Goal: Information Seeking & Learning: Learn about a topic

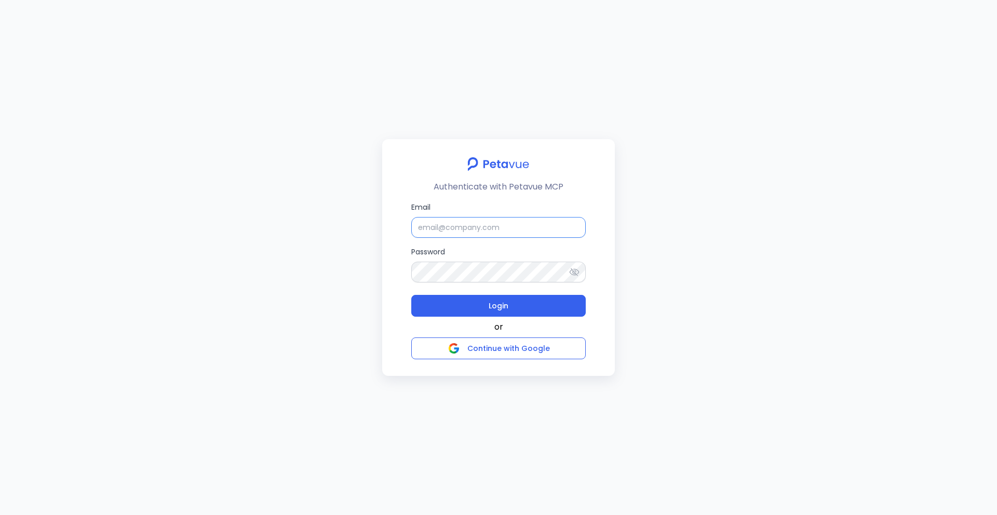
type input "[EMAIL_ADDRESS][DOMAIN_NAME]"
click at [543, 229] on input "[EMAIL_ADDRESS][DOMAIN_NAME]" at bounding box center [498, 227] width 174 height 21
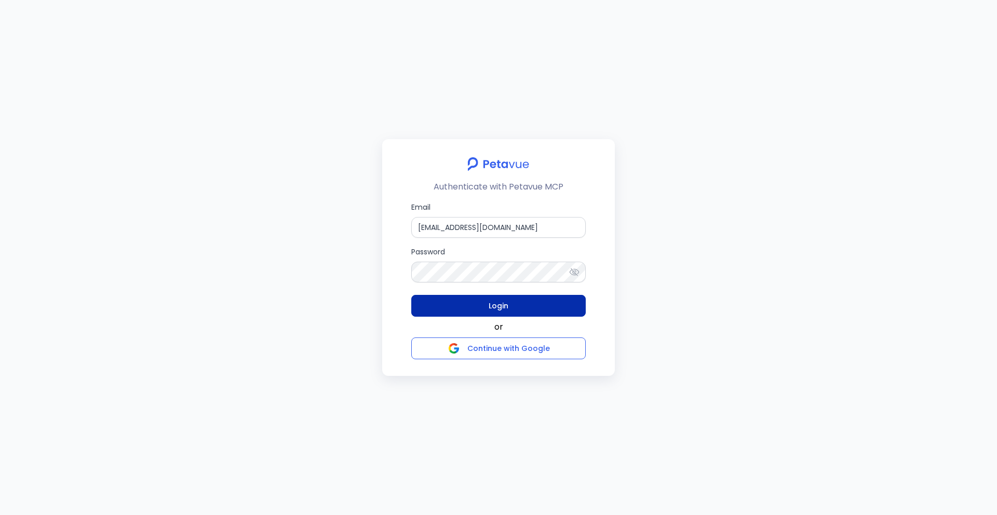
click at [495, 303] on span "Login" at bounding box center [499, 306] width 20 height 15
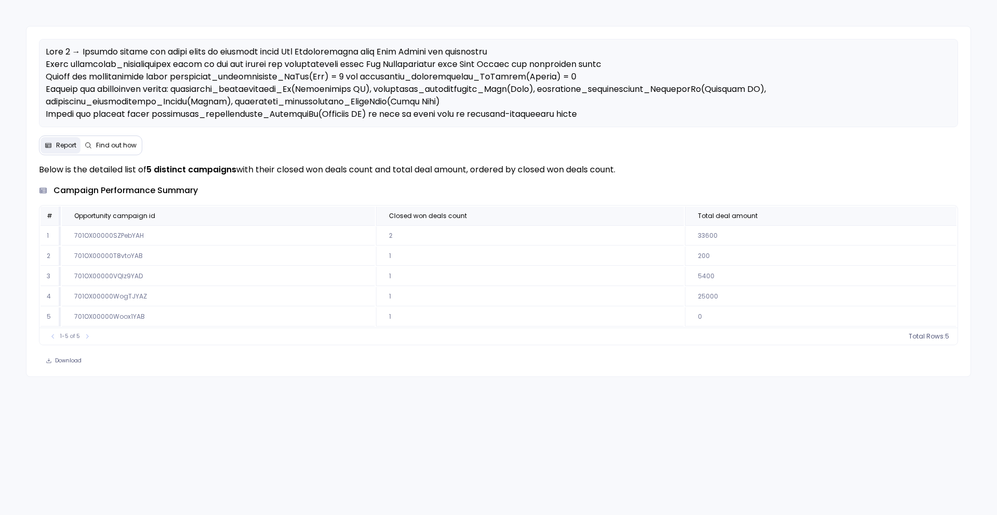
click at [118, 137] on button "Find out how" at bounding box center [110, 145] width 60 height 17
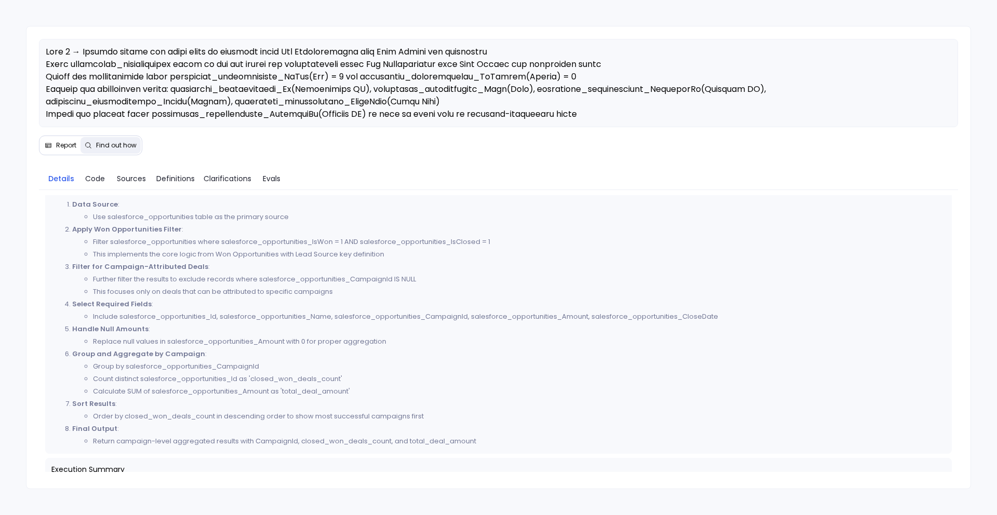
scroll to position [438, 0]
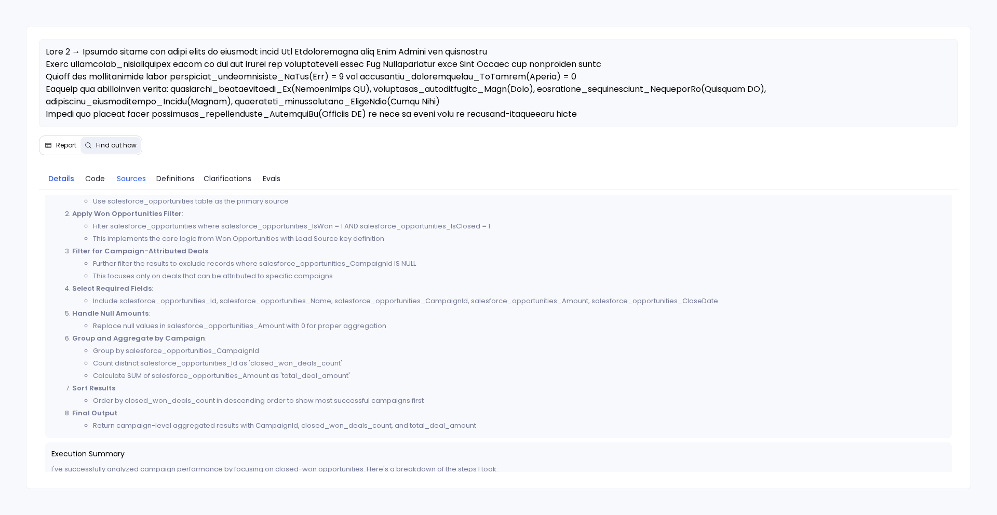
click at [140, 179] on span "Sources" at bounding box center [131, 178] width 29 height 11
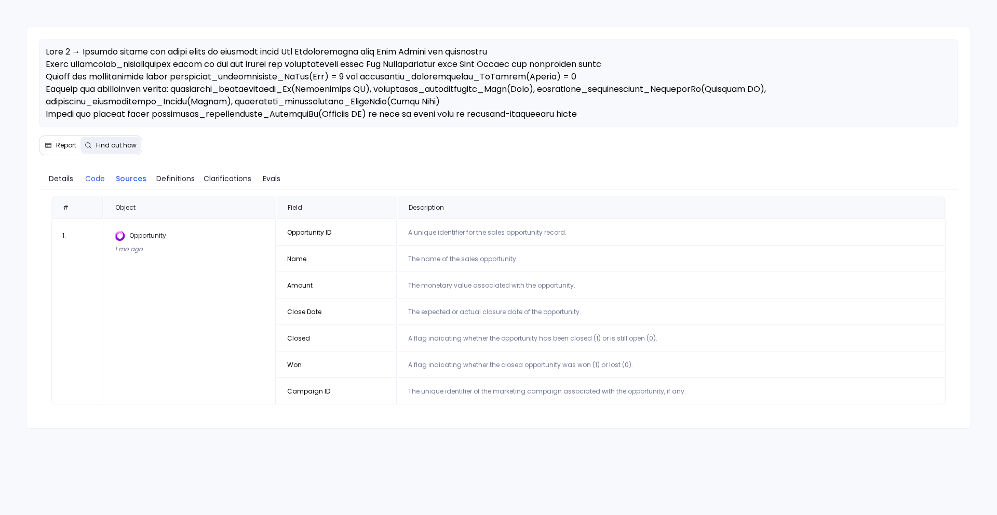
click at [96, 174] on span "Code" at bounding box center [95, 178] width 20 height 11
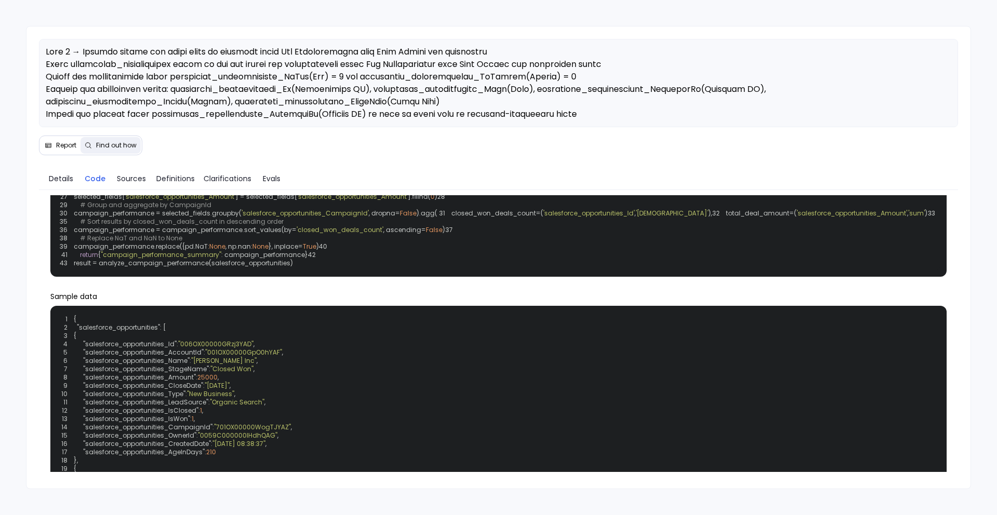
scroll to position [122, 0]
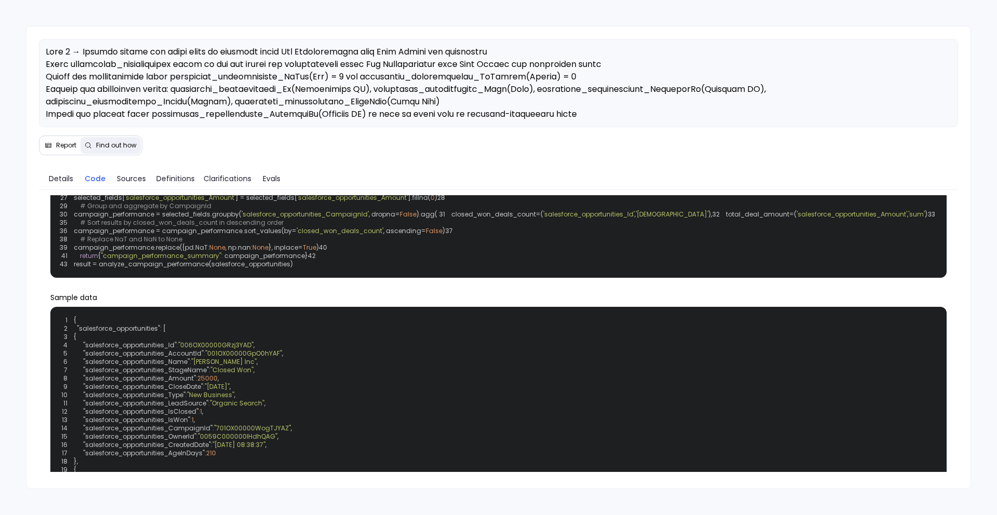
click at [62, 150] on button "Report" at bounding box center [60, 145] width 40 height 17
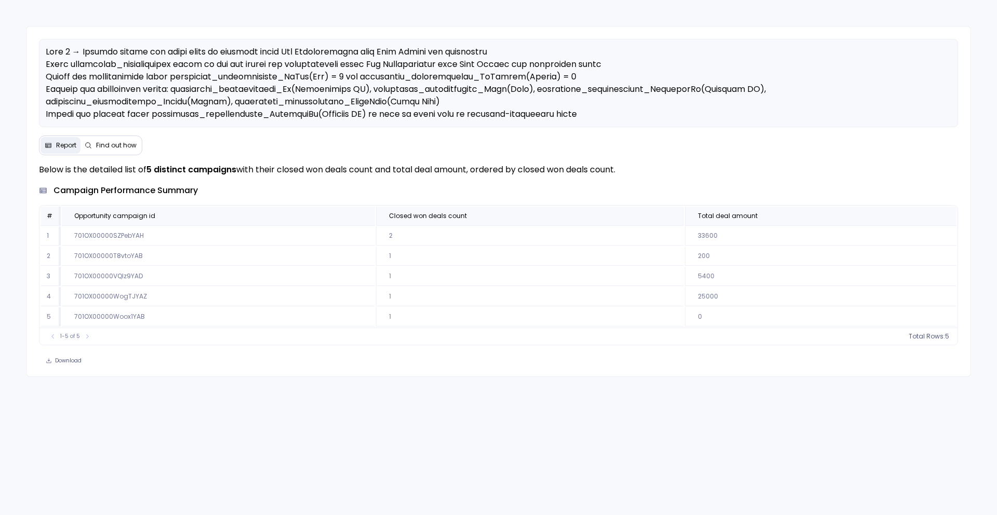
click at [103, 153] on button "Find out how" at bounding box center [110, 145] width 60 height 17
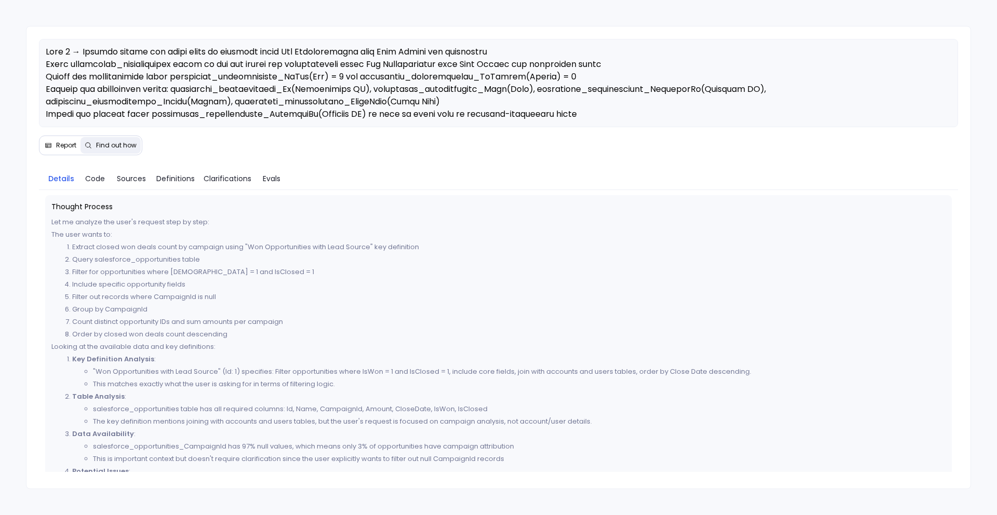
click at [56, 148] on span "Report" at bounding box center [66, 145] width 20 height 8
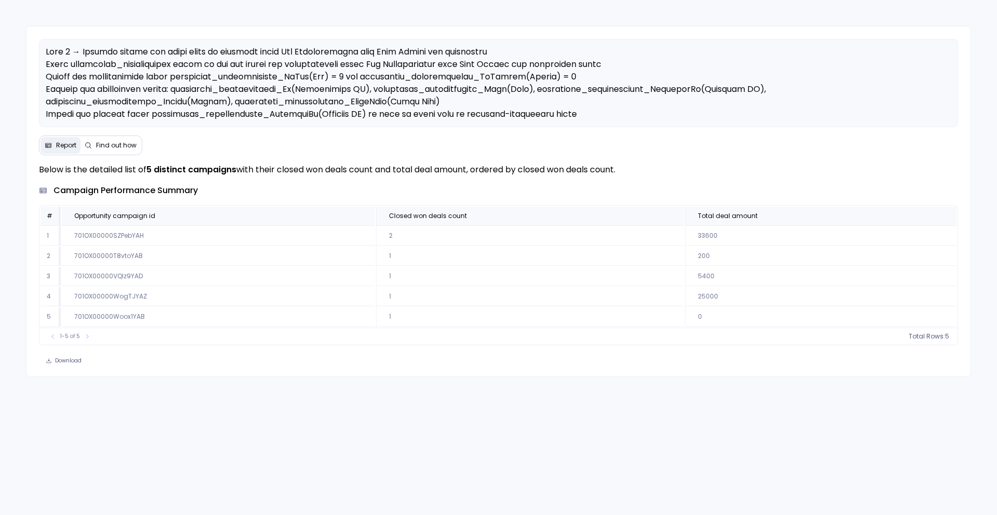
click at [87, 144] on icon at bounding box center [88, 145] width 7 height 7
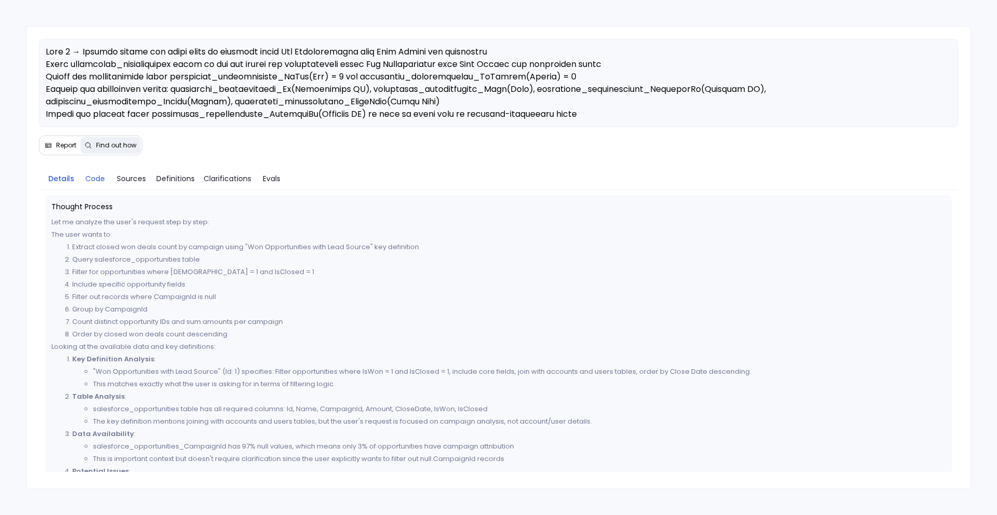
click at [96, 179] on span "Code" at bounding box center [95, 178] width 20 height 11
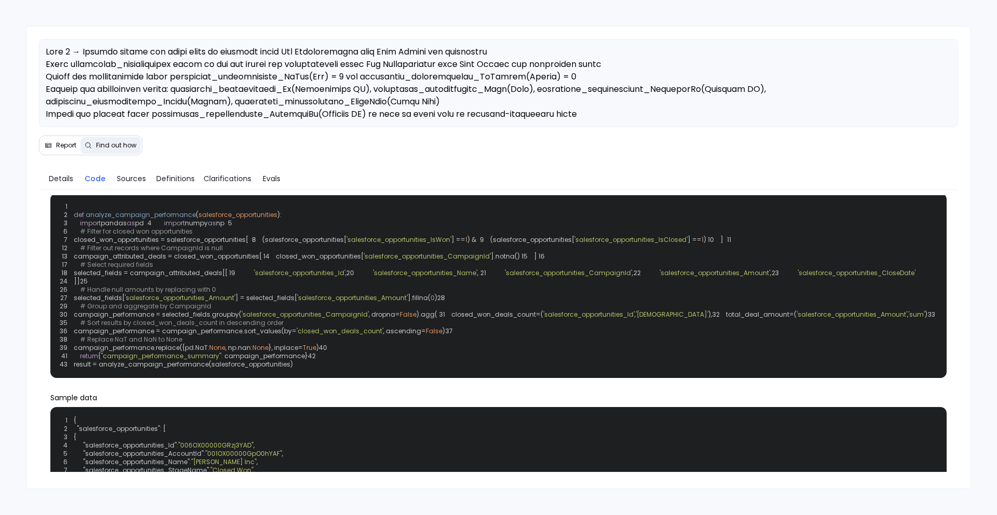
scroll to position [28, 0]
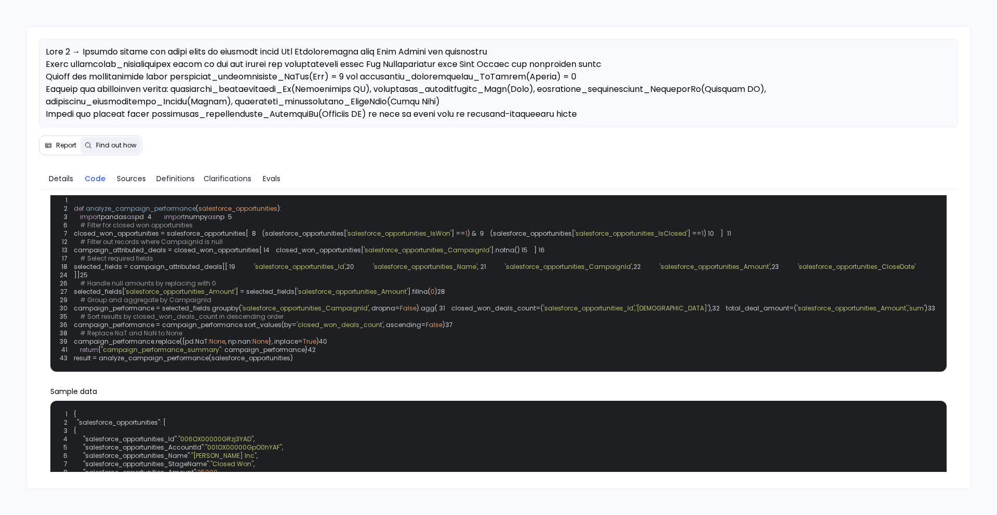
click at [57, 148] on span "Report" at bounding box center [66, 145] width 20 height 8
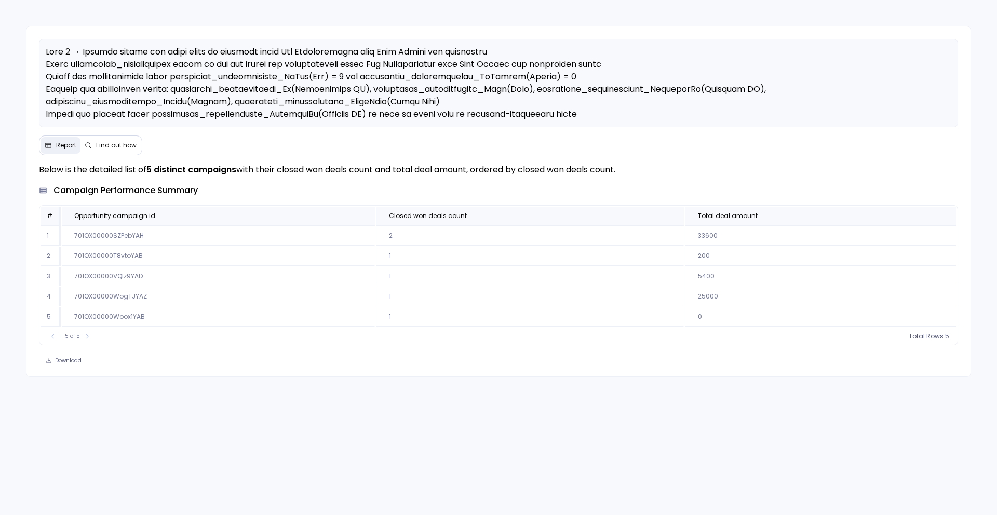
click at [120, 152] on button "Find out how" at bounding box center [110, 145] width 60 height 17
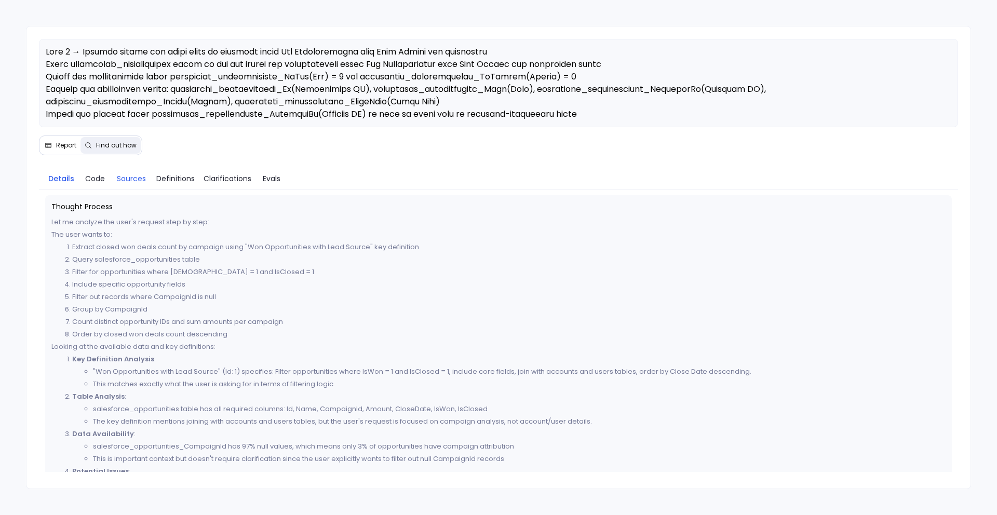
click at [132, 182] on span "Sources" at bounding box center [131, 178] width 29 height 11
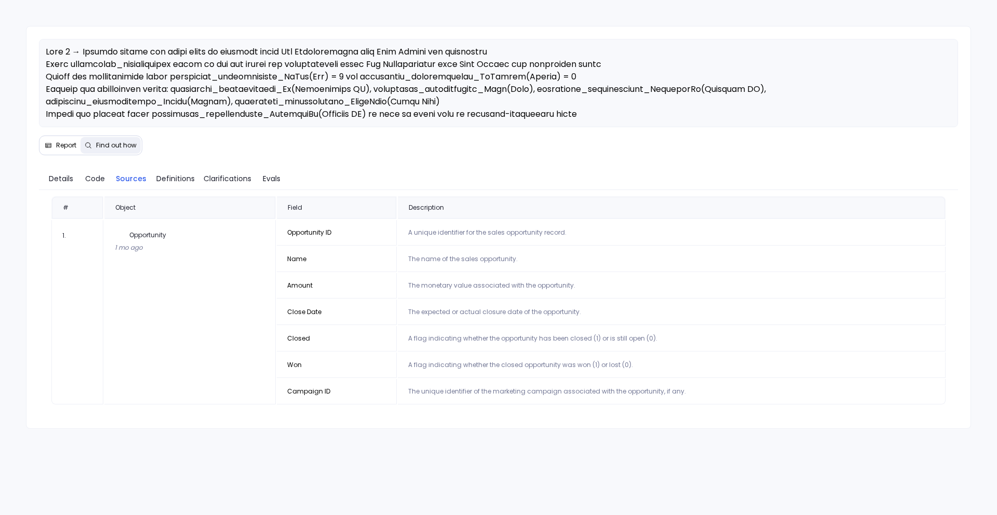
click at [61, 148] on span "Report" at bounding box center [66, 145] width 20 height 8
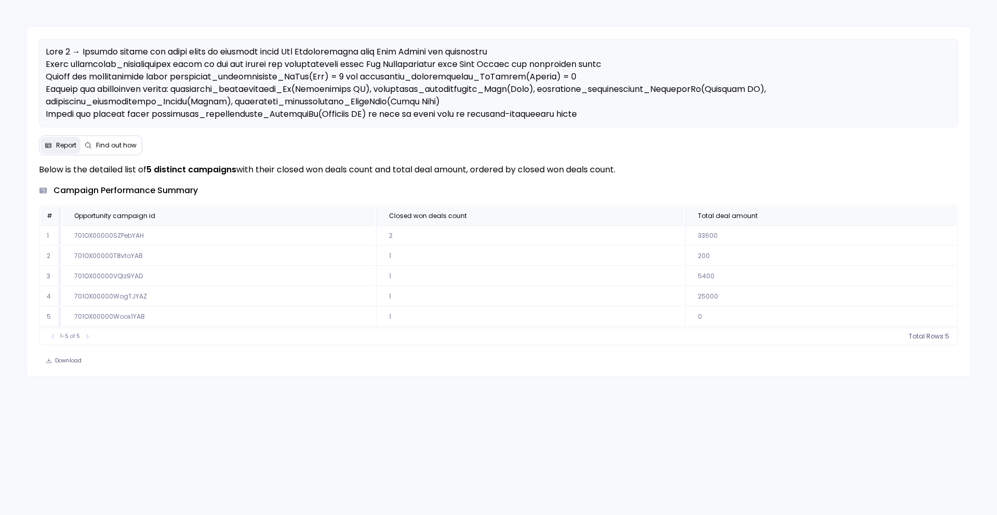
click at [111, 141] on span "Find out how" at bounding box center [116, 145] width 40 height 8
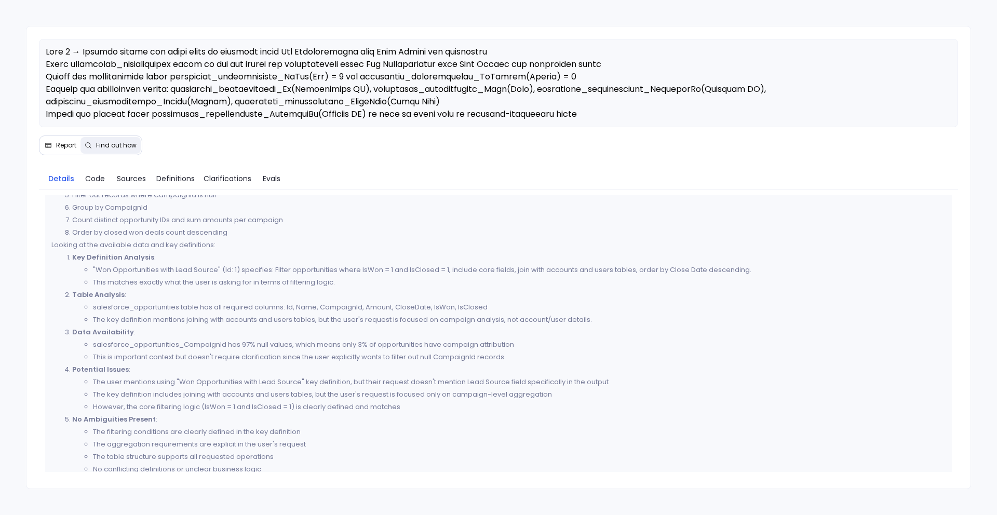
scroll to position [0, 0]
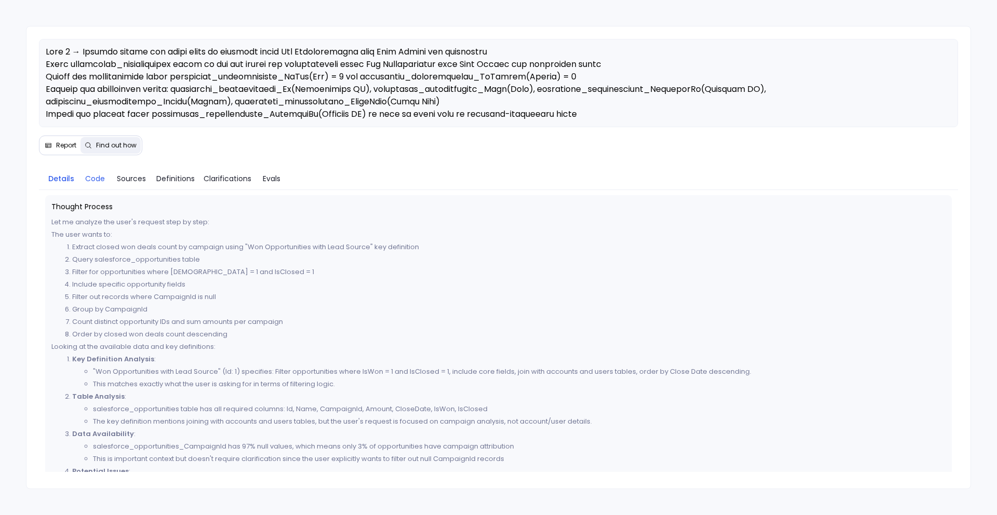
click at [94, 180] on span "Code" at bounding box center [95, 178] width 20 height 11
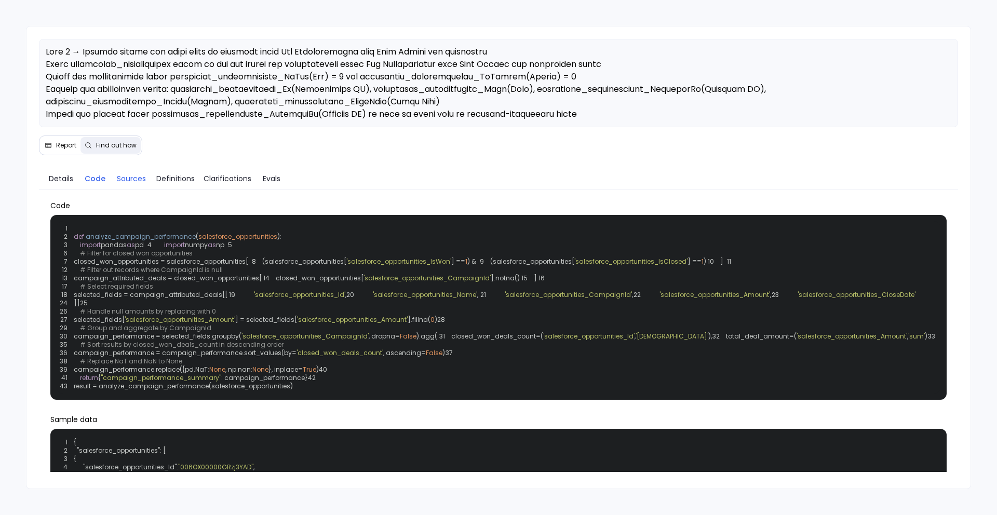
click at [130, 173] on span "Sources" at bounding box center [131, 178] width 29 height 11
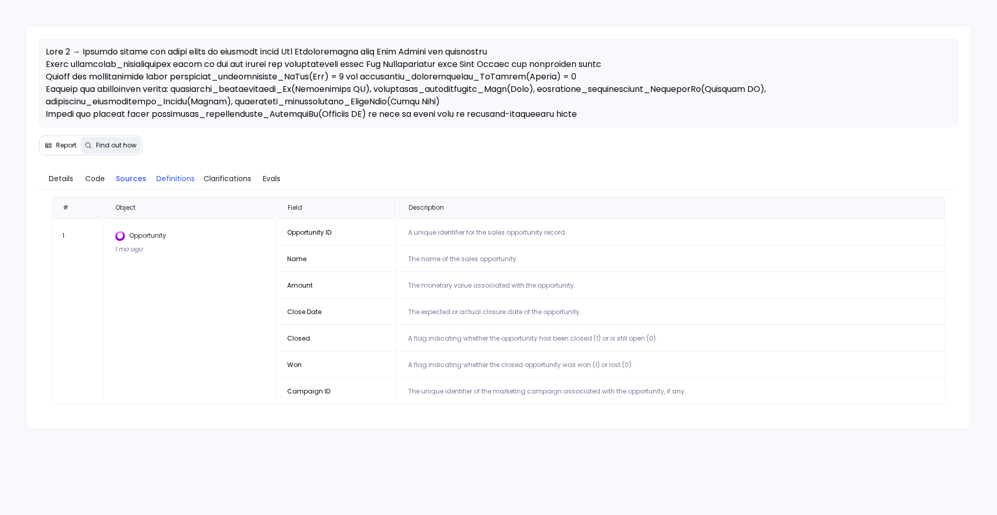
click at [167, 183] on span "Definitions" at bounding box center [175, 178] width 38 height 11
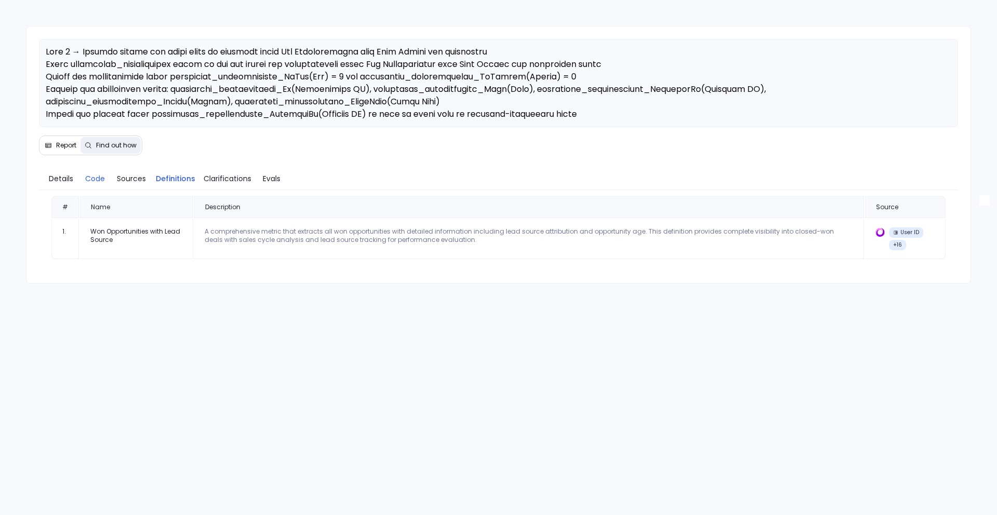
click at [102, 179] on span "Code" at bounding box center [95, 178] width 20 height 11
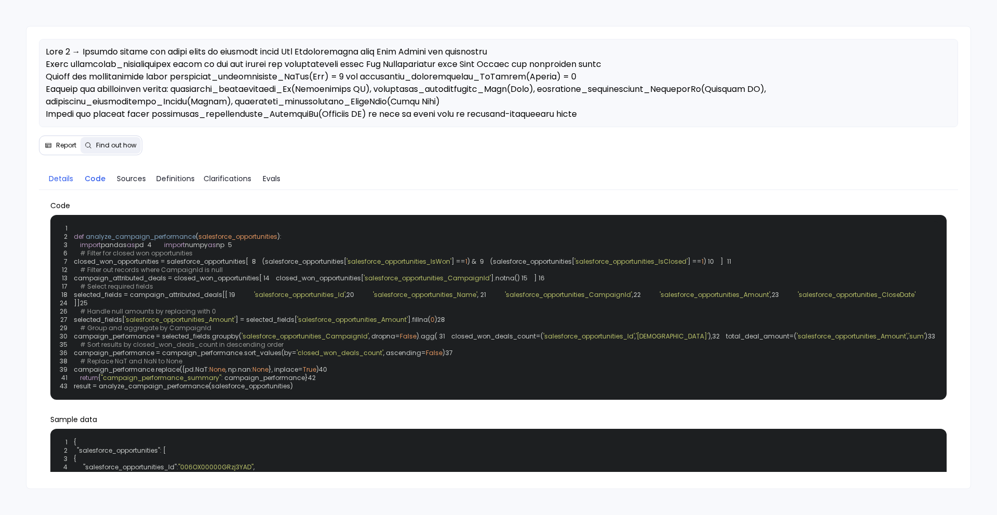
click at [67, 177] on span "Details" at bounding box center [61, 178] width 24 height 11
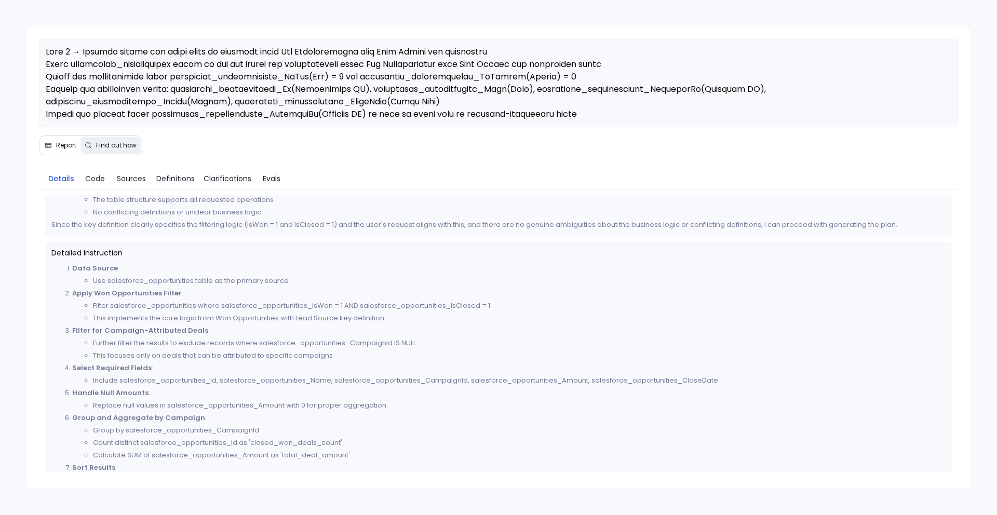
scroll to position [360, 0]
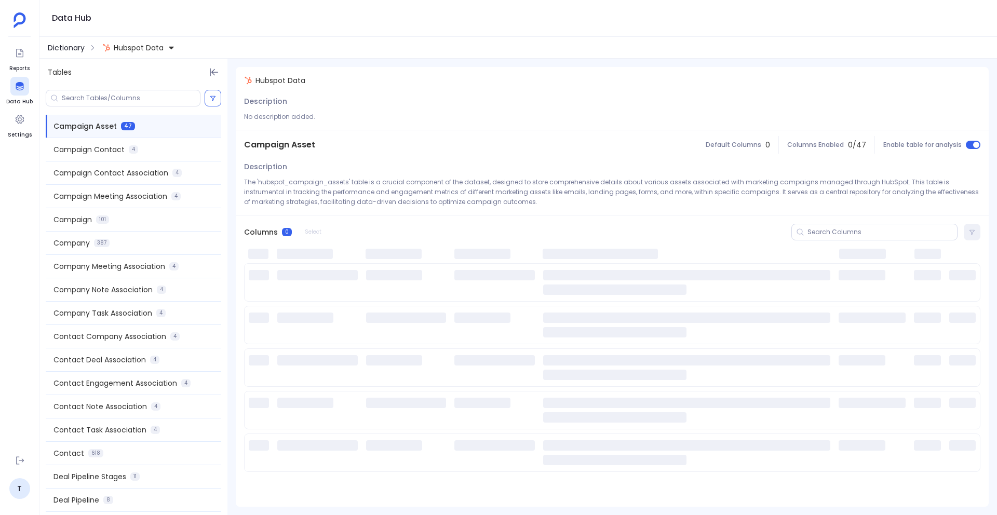
click at [73, 47] on span "Dictionary" at bounding box center [66, 48] width 37 height 10
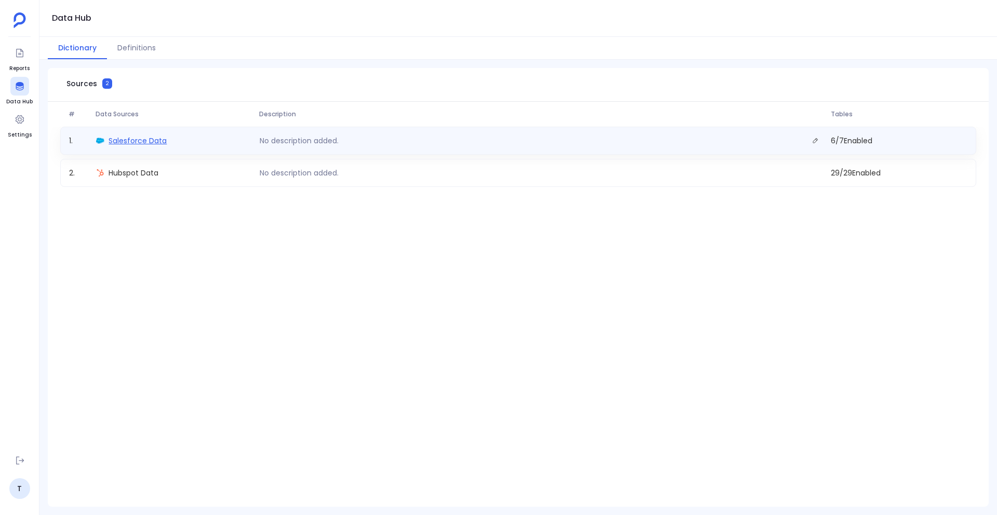
click at [141, 141] on span "Salesforce Data" at bounding box center [138, 141] width 58 height 10
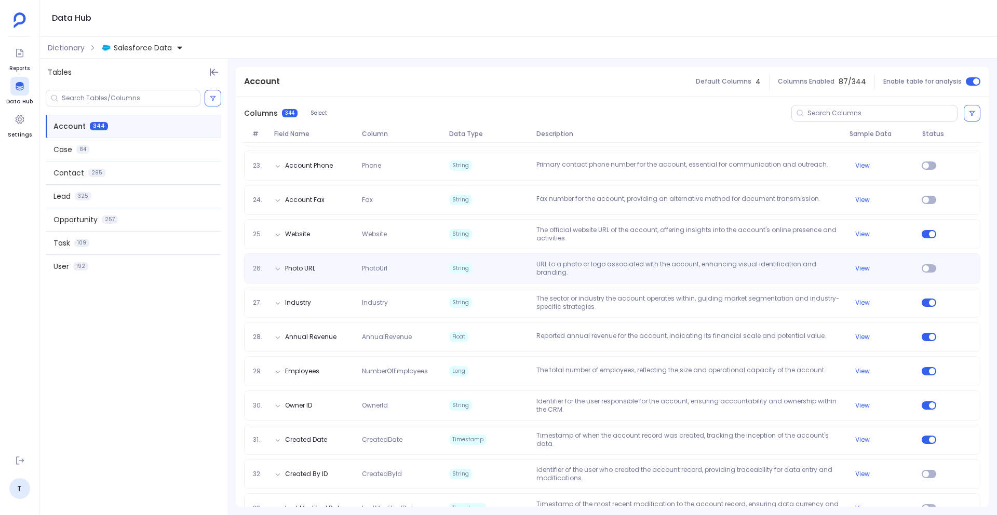
scroll to position [869, 0]
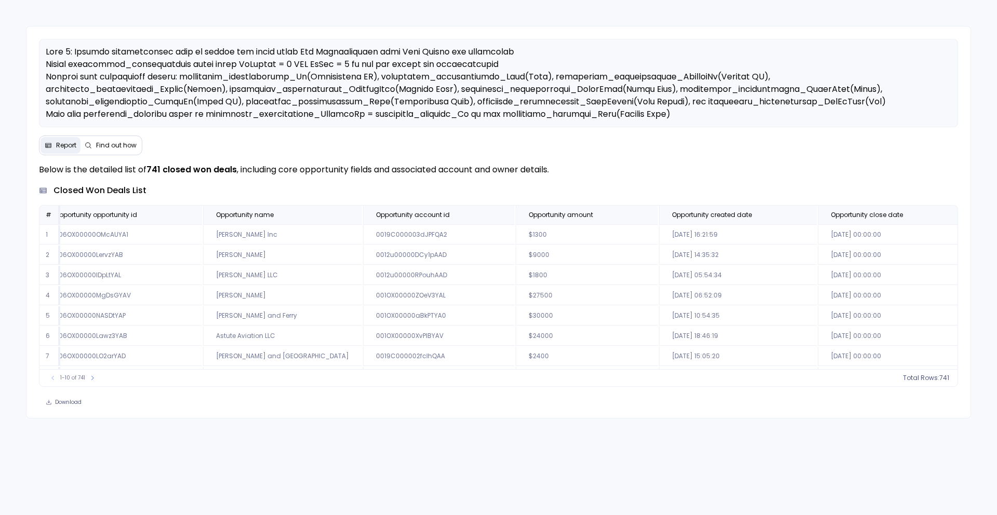
scroll to position [1, 0]
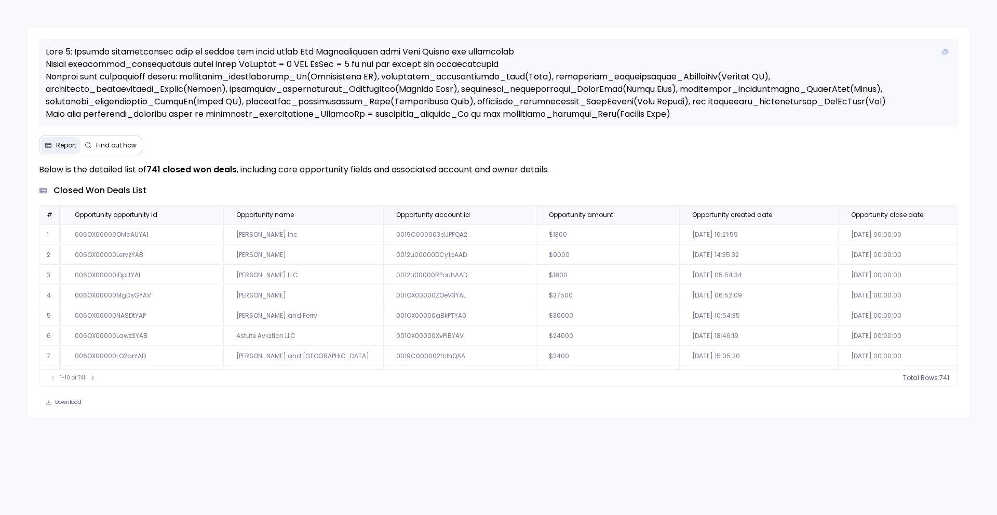
click at [331, 94] on span at bounding box center [466, 102] width 840 height 112
click at [598, 222] on th "Opportunity amount" at bounding box center [607, 215] width 142 height 19
click at [924, 378] on span "count :" at bounding box center [914, 378] width 21 height 8
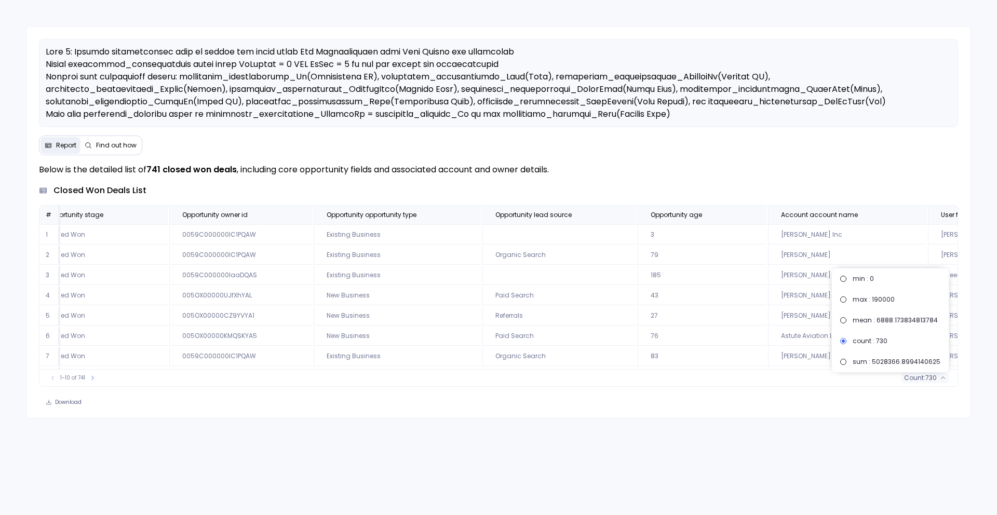
scroll to position [1, 1017]
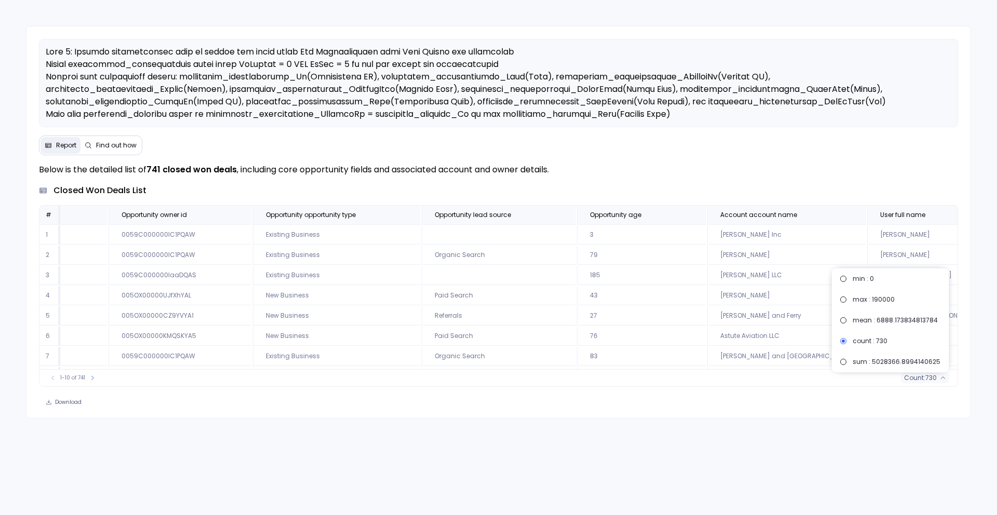
click at [432, 396] on div "Download" at bounding box center [498, 402] width 944 height 15
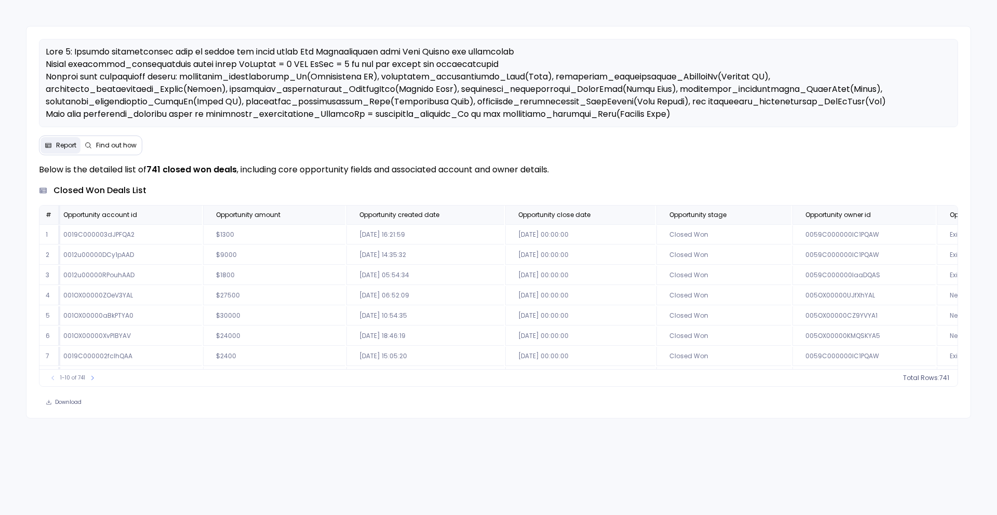
scroll to position [1, 0]
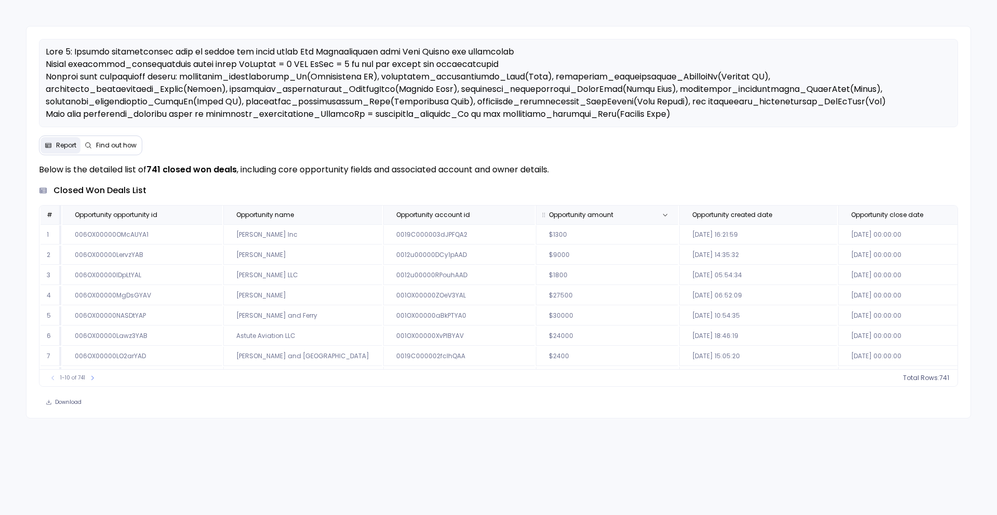
click at [549, 218] on span "Opportunity amount" at bounding box center [581, 215] width 64 height 8
click at [932, 379] on span "730" at bounding box center [930, 378] width 11 height 8
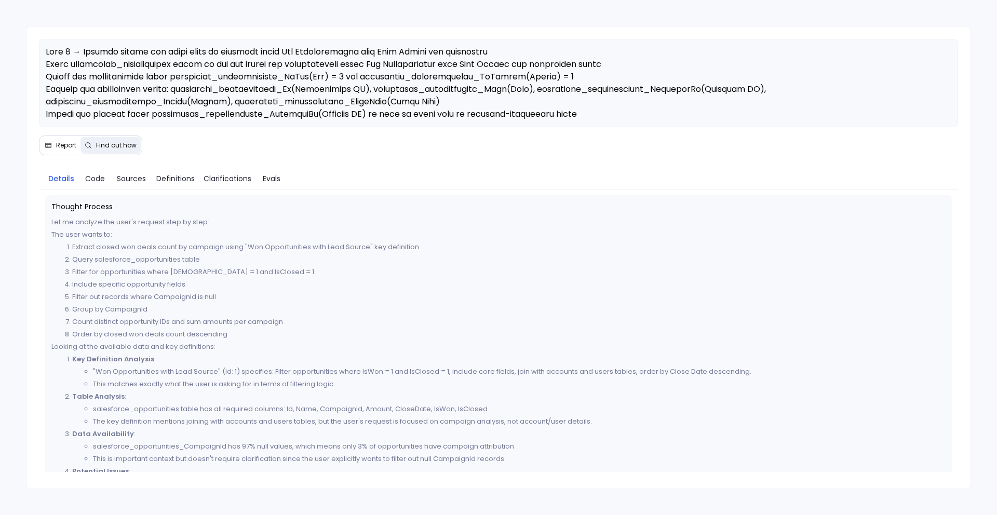
scroll to position [360, 0]
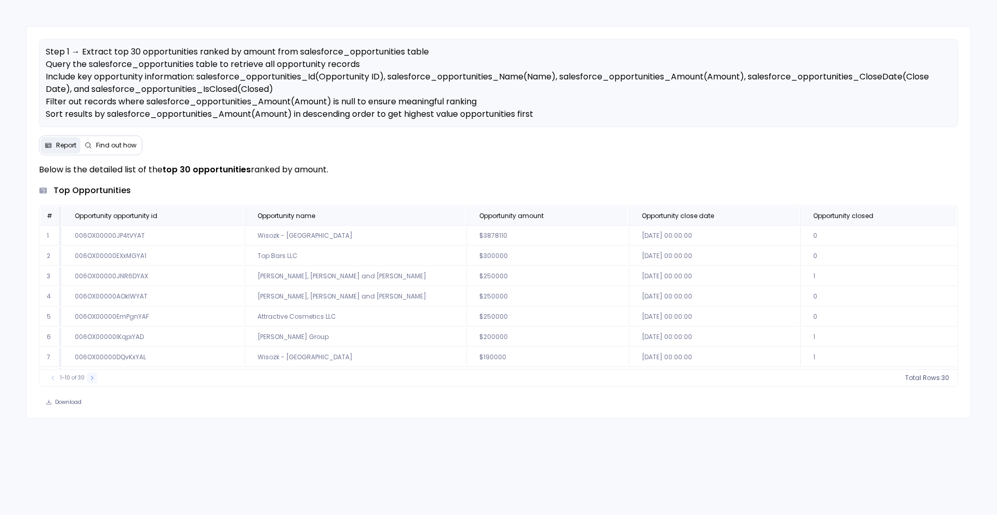
click at [90, 376] on icon at bounding box center [92, 378] width 6 height 6
click at [92, 376] on icon at bounding box center [95, 378] width 6 height 6
click at [55, 381] on icon at bounding box center [53, 378] width 6 height 6
click at [89, 379] on icon at bounding box center [92, 378] width 6 height 6
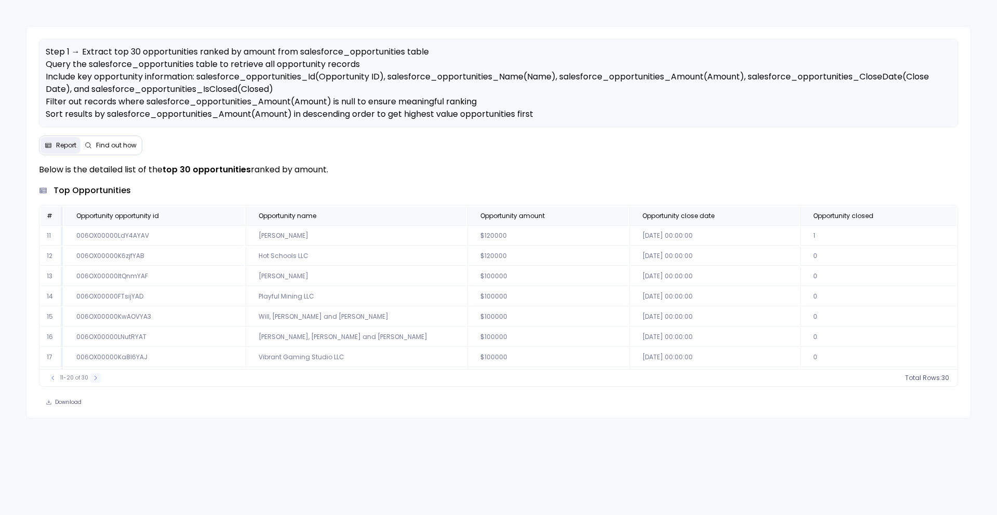
click at [88, 379] on div "11-20 of 30" at bounding box center [74, 378] width 63 height 10
click at [92, 375] on icon at bounding box center [95, 378] width 6 height 6
click at [53, 376] on icon at bounding box center [53, 378] width 6 height 6
click at [92, 380] on icon at bounding box center [95, 378] width 6 height 6
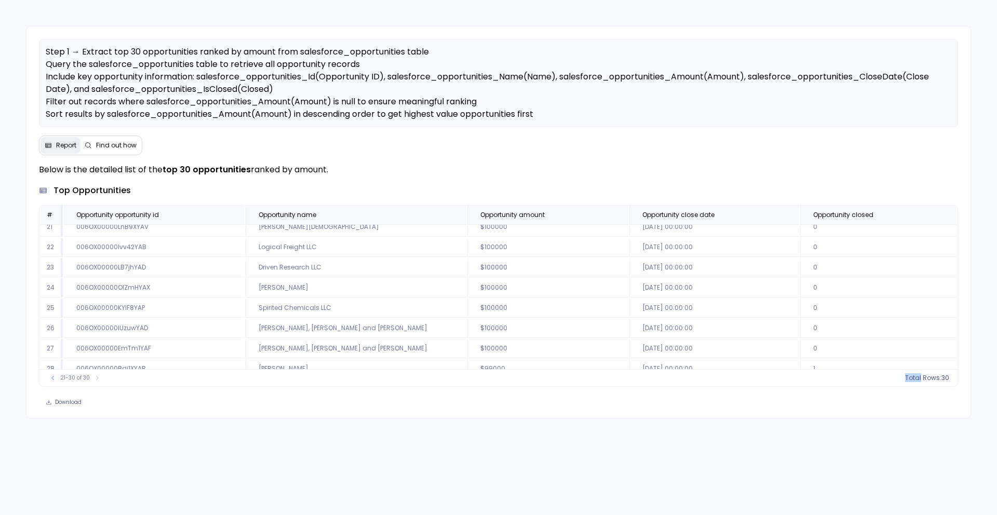
scroll to position [0, 0]
click at [55, 380] on icon at bounding box center [53, 378] width 6 height 6
click at [52, 380] on icon at bounding box center [53, 378] width 6 height 6
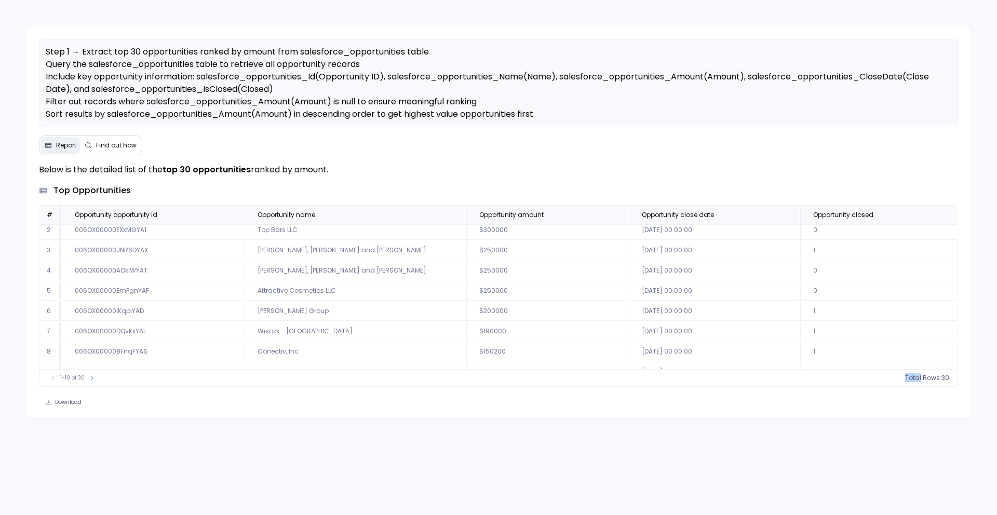
scroll to position [60, 0]
click at [89, 378] on icon at bounding box center [92, 378] width 6 height 6
click at [90, 380] on button at bounding box center [95, 378] width 10 height 10
click at [942, 217] on icon at bounding box center [943, 216] width 6 height 6
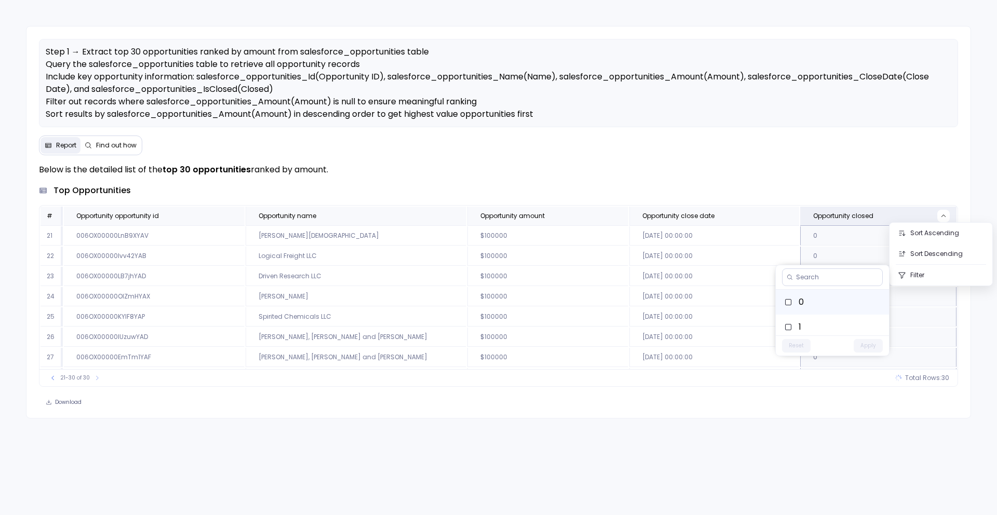
click at [847, 299] on label "0" at bounding box center [832, 302] width 113 height 25
click at [870, 349] on button "Apply" at bounding box center [868, 345] width 29 height 13
click at [504, 213] on span "Opportunity amount" at bounding box center [526, 216] width 110 height 8
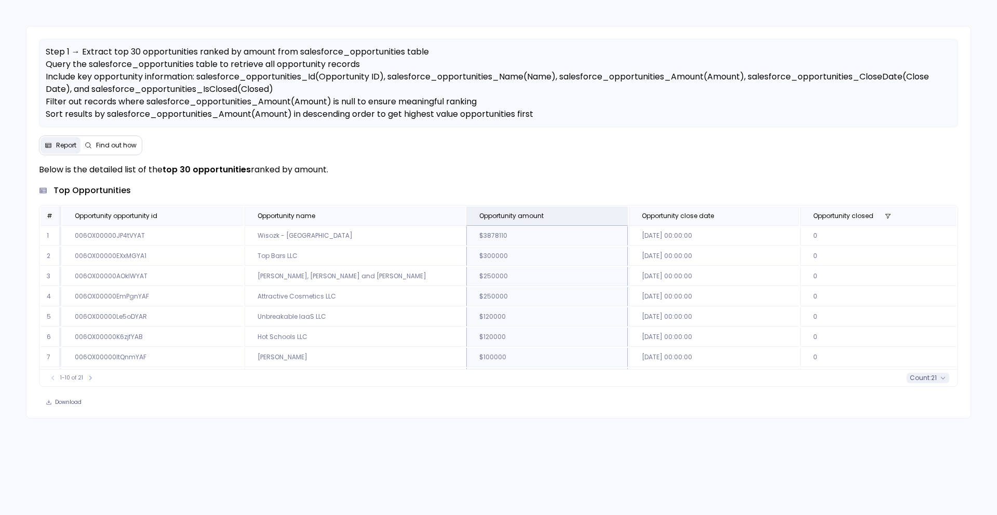
click at [934, 376] on span "21" at bounding box center [934, 378] width 6 height 8
click at [466, 282] on td "$250000" at bounding box center [546, 276] width 161 height 19
click at [87, 382] on button at bounding box center [90, 378] width 10 height 10
click at [89, 382] on button at bounding box center [94, 378] width 10 height 10
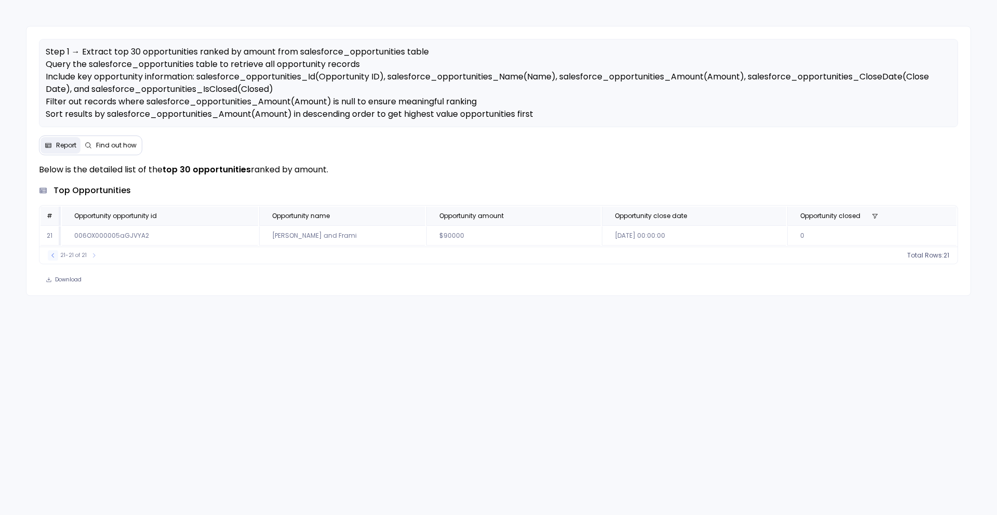
click at [57, 255] on button at bounding box center [53, 255] width 10 height 10
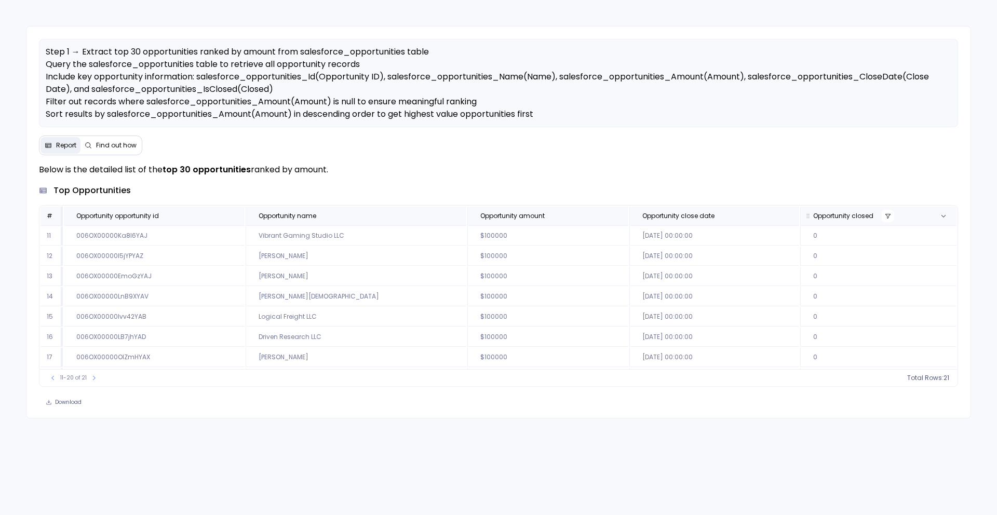
click at [885, 217] on icon at bounding box center [888, 216] width 6 height 6
click at [800, 321] on button "Reset" at bounding box center [796, 322] width 29 height 13
click at [867, 324] on button "Apply" at bounding box center [868, 322] width 29 height 13
click at [90, 378] on icon at bounding box center [92, 378] width 6 height 6
click at [90, 378] on button at bounding box center [92, 378] width 10 height 10
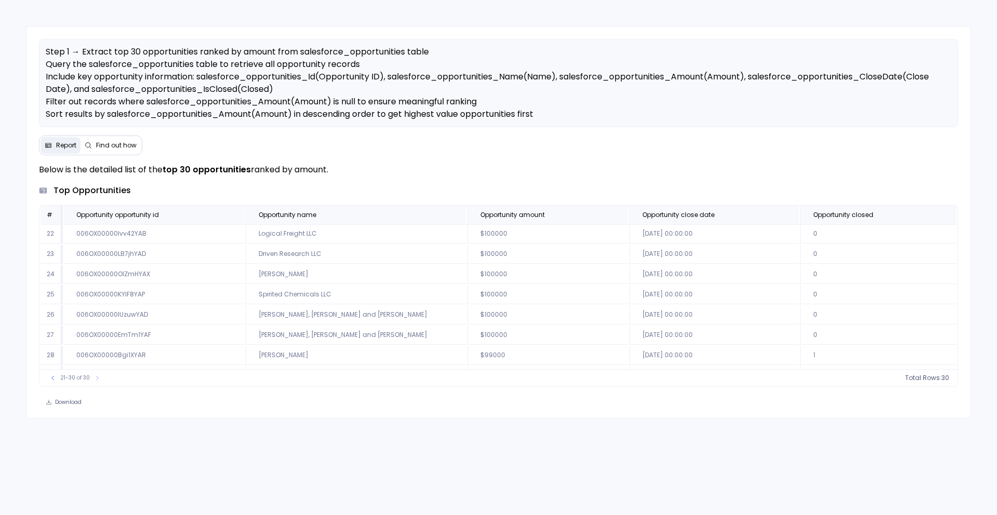
scroll to position [60, 0]
click at [50, 379] on icon at bounding box center [53, 378] width 6 height 6
click at [91, 383] on button at bounding box center [92, 378] width 10 height 10
click at [93, 379] on icon at bounding box center [95, 378] width 6 height 6
